Goal: Answer question/provide support: Share knowledge or assist other users

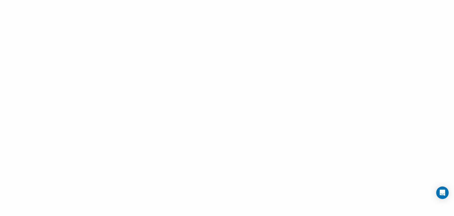
drag, startPoint x: 11, startPoint y: 210, endPoint x: 128, endPoint y: 93, distance: 164.9
click at [15, 206] on div at bounding box center [227, 108] width 454 height 216
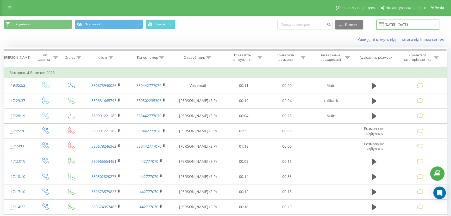
click at [398, 27] on input "[DATE] - [DATE]" at bounding box center [407, 25] width 63 height 10
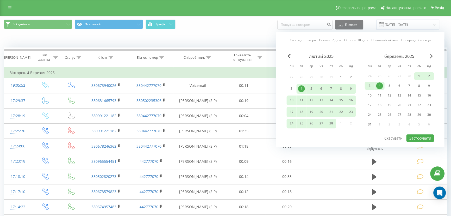
click at [431, 56] on span "Next Month" at bounding box center [431, 56] width 3 height 5
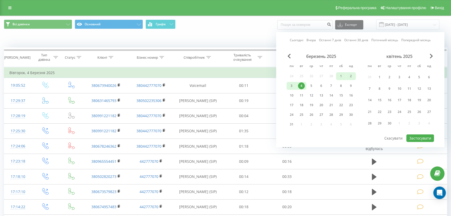
drag, startPoint x: 430, startPoint y: 54, endPoint x: 429, endPoint y: 57, distance: 2.8
click at [431, 54] on span "Next Month" at bounding box center [431, 56] width 3 height 5
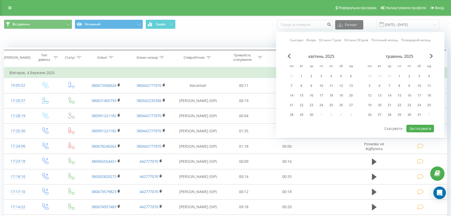
click at [433, 58] on div "травень 2025" at bounding box center [398, 56] width 69 height 5
click at [428, 55] on div "травень 2025" at bounding box center [398, 56] width 69 height 5
click at [434, 54] on div "Сьогодні Вчора Останні 7 днів Останні 30 днів Поточний місяць Попередній місяць…" at bounding box center [360, 84] width 168 height 105
click at [430, 55] on span "Next Month" at bounding box center [431, 56] width 3 height 5
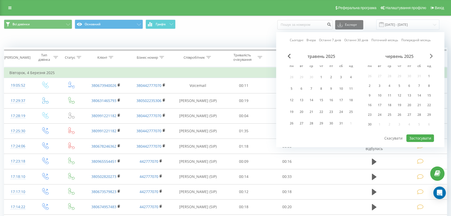
click at [430, 54] on span "Next Month" at bounding box center [431, 56] width 3 height 5
click at [432, 55] on span "Next Month" at bounding box center [431, 56] width 3 height 5
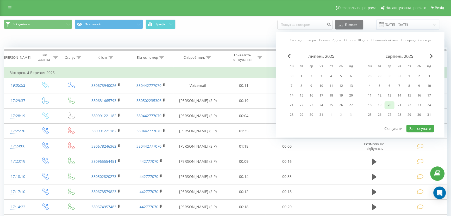
click at [390, 105] on div "20" at bounding box center [389, 105] width 7 height 7
click at [396, 104] on div "21" at bounding box center [399, 105] width 7 height 7
click at [419, 128] on button "Застосувати" at bounding box center [420, 128] width 28 height 8
type input "20.08.2025 - 21.08.2025"
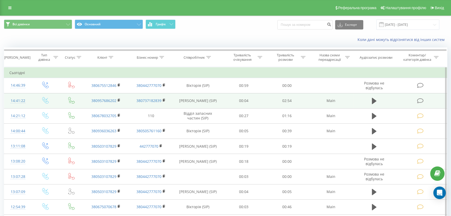
click at [418, 95] on td at bounding box center [421, 100] width 52 height 15
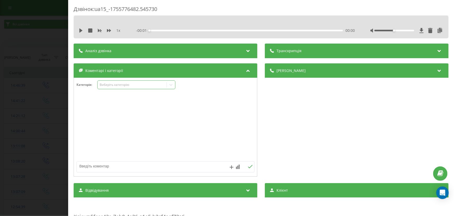
click at [127, 80] on div "Виберіть категорію" at bounding box center [136, 84] width 78 height 9
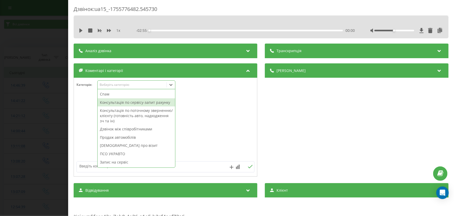
click at [121, 99] on div "Консультація по сервісу-запит рахунку" at bounding box center [137, 102] width 78 height 8
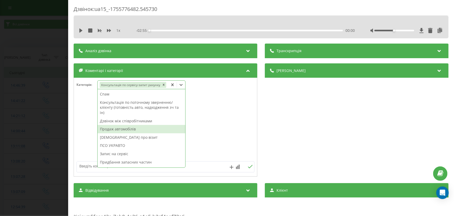
click at [89, 162] on textarea at bounding box center [148, 165] width 142 height 9
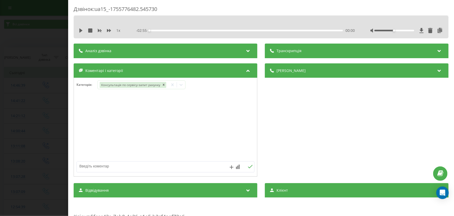
paste textarea "Кл – Сергій № -380957686202 А\м –VF1HJD20866158336 Питання: на якому пробігові …"
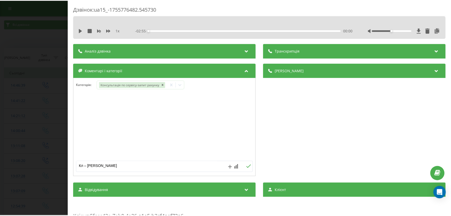
scroll to position [22, 0]
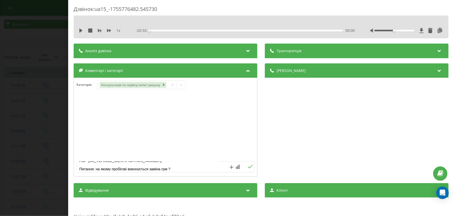
type textarea "Кл – Сергій № -380957686202 А\м –VF1HJD20866158336 Питання: на якому пробігові …"
click at [250, 166] on icon at bounding box center [250, 166] width 5 height 3
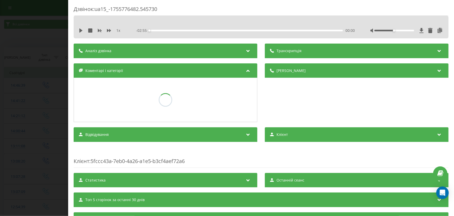
click at [12, 102] on div "Дзвінок : ua15_-1755776482.545730 1 x - 02:55 00:00 00:00 Транскрипція Для AI-а…" at bounding box center [227, 108] width 454 height 216
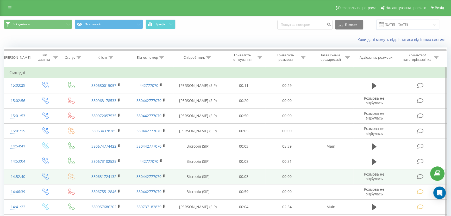
click at [420, 174] on icon at bounding box center [420, 176] width 7 height 5
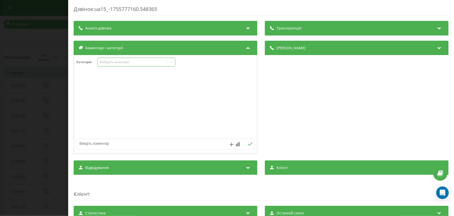
click at [114, 63] on div "Виберіть категорію" at bounding box center [131, 62] width 65 height 4
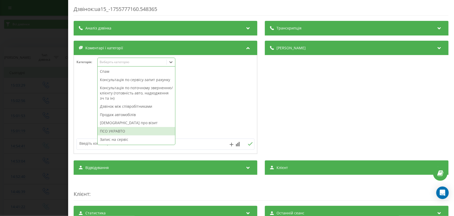
click at [113, 129] on div "ПСО УКРАВТО" at bounding box center [137, 131] width 78 height 8
click at [34, 112] on div "Дзвінок : ua15_-1755777160.548365 Транскрипція Для AI-аналізу майбутніх дзвінкі…" at bounding box center [227, 108] width 454 height 216
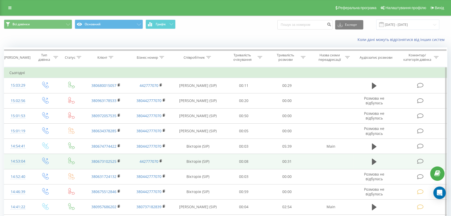
click at [418, 159] on icon at bounding box center [420, 160] width 7 height 5
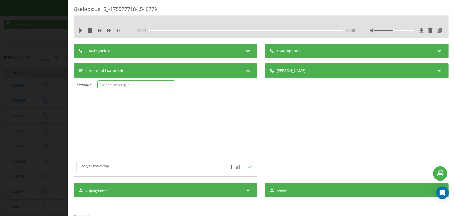
drag, startPoint x: 119, startPoint y: 83, endPoint x: 119, endPoint y: 88, distance: 5.2
click at [119, 83] on div "Виберіть категорію" at bounding box center [131, 85] width 65 height 4
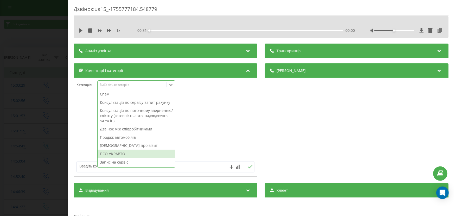
click at [123, 152] on div "ПСО УКРАВТО" at bounding box center [137, 153] width 78 height 8
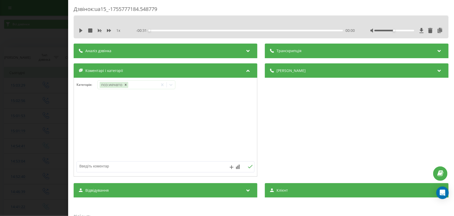
click at [31, 126] on div "Дзвінок : ua15_-1755777184.548779 1 x - 00:31 00:00 00:00 Транскрипція Для AI-а…" at bounding box center [227, 108] width 454 height 216
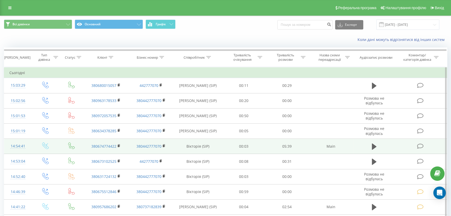
click at [421, 146] on icon at bounding box center [420, 145] width 7 height 5
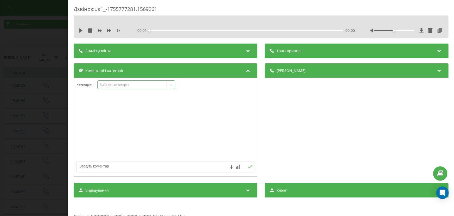
click at [121, 83] on div "Виберіть категорію" at bounding box center [131, 85] width 65 height 4
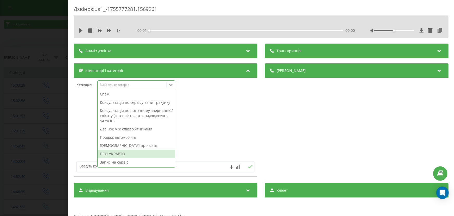
click at [121, 151] on div "ПСО УКРАВТО" at bounding box center [137, 153] width 78 height 8
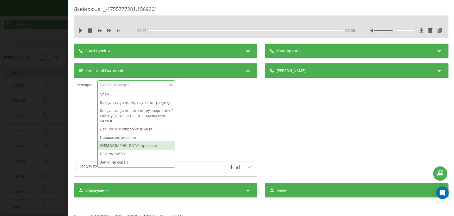
click at [34, 125] on div "Дзвінок : ua1_-1755777281.1569261 1 x - 00:01 00:00 00:00 Транскрипція Для AI-а…" at bounding box center [227, 108] width 454 height 216
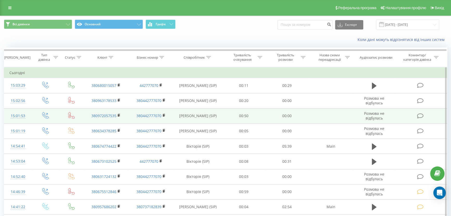
click at [422, 115] on icon at bounding box center [420, 115] width 7 height 5
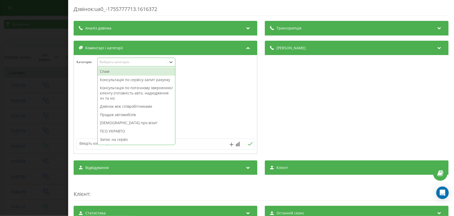
click at [119, 64] on div "Виберіть категорію" at bounding box center [131, 62] width 65 height 4
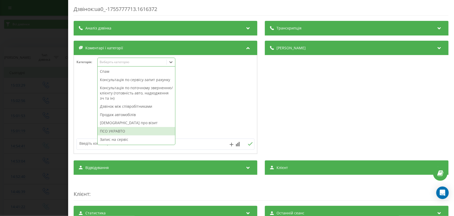
click at [119, 128] on div "ПСО УКРАВТО" at bounding box center [137, 131] width 78 height 8
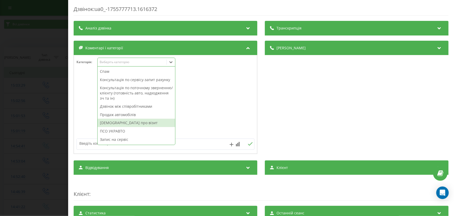
click at [28, 105] on div "Дзвінок : ua0_-1755777713.1616372 Транскрипція Для AI-аналізу майбутніх дзвінкі…" at bounding box center [227, 108] width 454 height 216
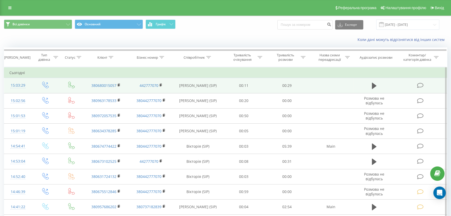
click at [420, 85] on icon at bounding box center [420, 85] width 7 height 5
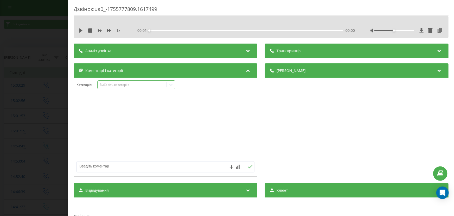
drag, startPoint x: 109, startPoint y: 85, endPoint x: 109, endPoint y: 88, distance: 2.9
click at [109, 85] on div "Виберіть категорію" at bounding box center [131, 85] width 65 height 4
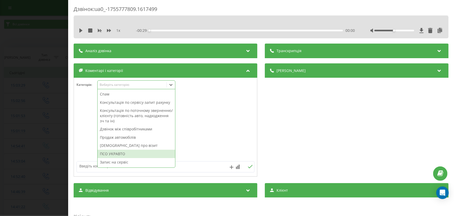
click at [109, 151] on div "ПСО УКРАВТО" at bounding box center [137, 153] width 78 height 8
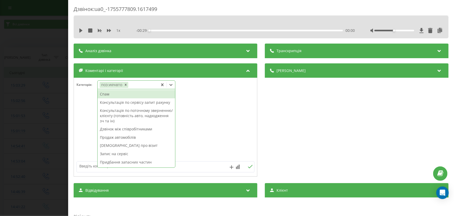
click at [52, 132] on div "Дзвінок : ua0_-1755777809.1617499 1 x - 00:29 00:00 00:00 Транскрипція Для AI-а…" at bounding box center [227, 108] width 454 height 216
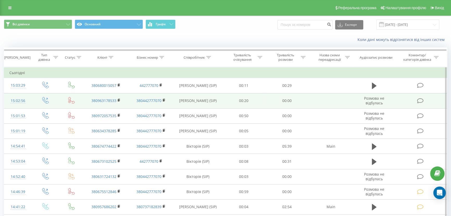
click at [418, 102] on icon at bounding box center [420, 100] width 7 height 5
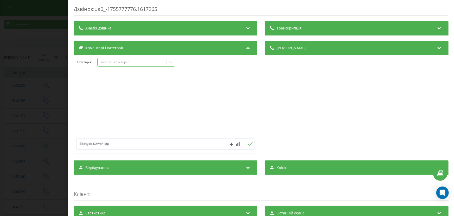
click at [129, 58] on div "Виберіть категорію" at bounding box center [136, 62] width 78 height 9
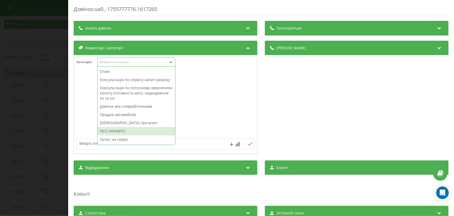
click at [117, 131] on div "ПСО УКРАВТО" at bounding box center [137, 131] width 78 height 8
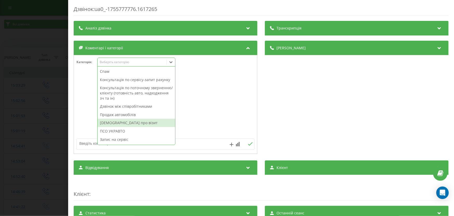
click at [36, 102] on div "Дзвінок : ua0_-1755777776.1617265 Транскрипція Для AI-аналізу майбутніх дзвінкі…" at bounding box center [227, 108] width 454 height 216
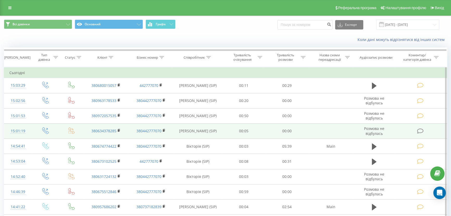
click at [419, 131] on icon at bounding box center [420, 130] width 7 height 5
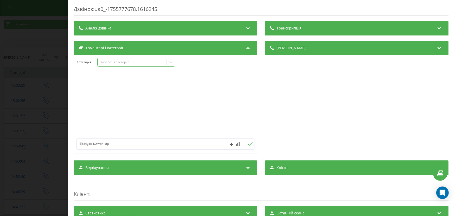
click at [123, 63] on div "Виберіть категорію" at bounding box center [131, 62] width 65 height 4
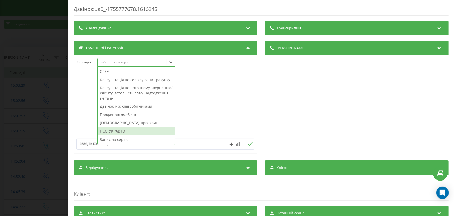
drag, startPoint x: 134, startPoint y: 133, endPoint x: 128, endPoint y: 128, distance: 7.7
click at [134, 133] on div "ПСО УКРАВТО" at bounding box center [137, 131] width 78 height 8
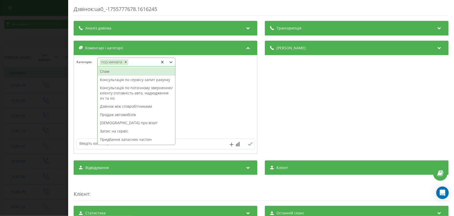
click at [20, 92] on div "Дзвінок : ua0_-1755777678.1616245 Транскрипція Для AI-аналізу майбутніх дзвінкі…" at bounding box center [227, 108] width 454 height 216
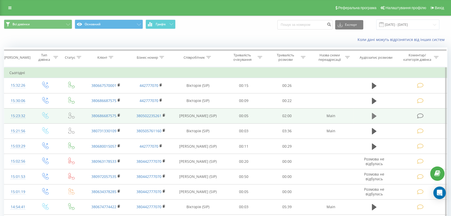
click at [374, 115] on icon at bounding box center [374, 116] width 5 height 6
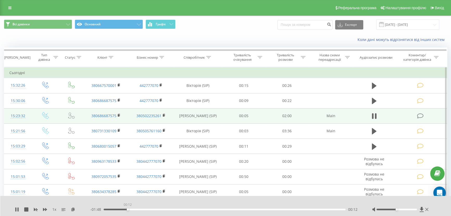
click at [128, 209] on div "00:12" at bounding box center [225, 209] width 242 height 2
click at [144, 207] on div "- 01:45 00:14 00:14" at bounding box center [224, 208] width 269 height 5
click at [144, 208] on div "00:20" at bounding box center [225, 209] width 242 height 2
click at [163, 208] on div "- 01:38 00:21 00:21" at bounding box center [224, 208] width 269 height 5
click at [165, 209] on div "00:21" at bounding box center [225, 209] width 242 height 2
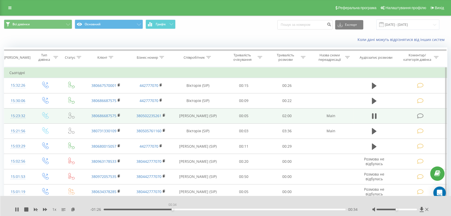
click at [172, 209] on div "00:34" at bounding box center [225, 209] width 242 height 2
click at [427, 209] on icon at bounding box center [426, 208] width 3 height 3
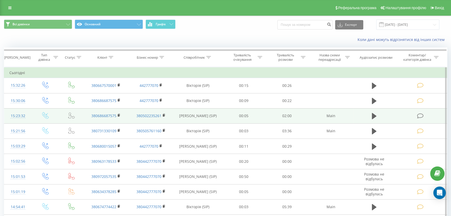
click at [419, 114] on icon at bounding box center [420, 115] width 7 height 5
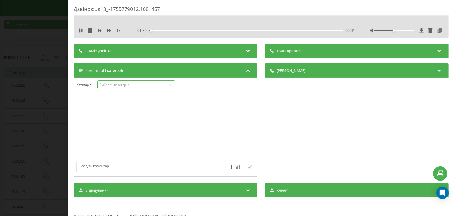
click at [110, 85] on div "Виберіть категорію" at bounding box center [131, 85] width 65 height 4
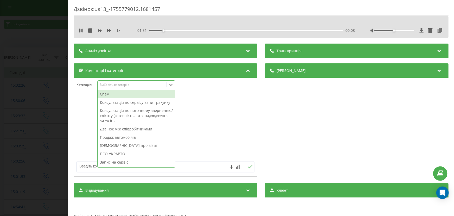
scroll to position [62, 0]
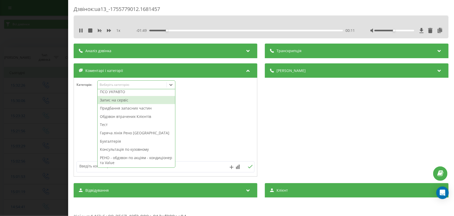
click at [117, 99] on div "Запис на сервіс" at bounding box center [137, 100] width 78 height 8
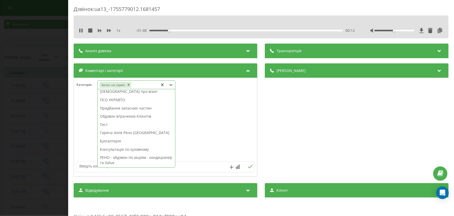
click at [81, 163] on textarea at bounding box center [148, 165] width 142 height 9
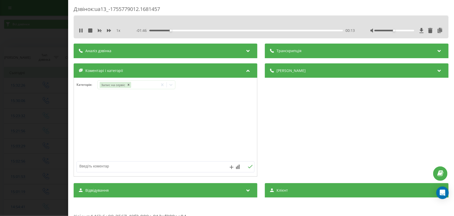
paste textarea "Кл –Ганьба Валентина Мичиславівна № -380686687575 А\м –Megane 3 № АІ4261ОК VIN …"
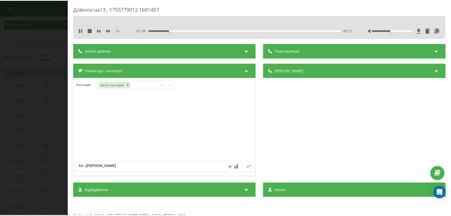
scroll to position [27, 0]
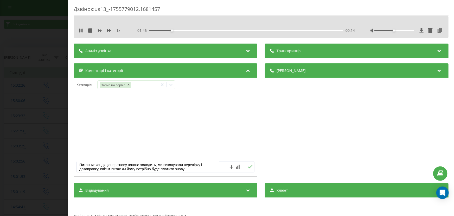
type textarea "Кл –Ганьба Валентина Мичиславівна № -380686687575 А\м –Megane 3 № АІ4261ОК VIN …"
drag, startPoint x: 248, startPoint y: 166, endPoint x: 244, endPoint y: 163, distance: 4.9
click at [248, 166] on icon at bounding box center [250, 167] width 5 height 4
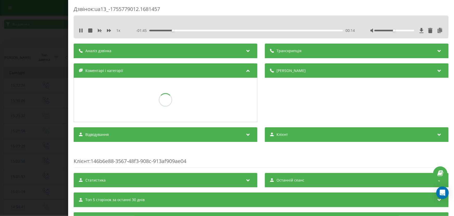
click at [48, 88] on div "Дзвінок : ua13_-1755779012.1681457 1 x - 01:45 00:14 00:14 Транскрипція Для AI-…" at bounding box center [227, 108] width 454 height 216
